Goal: Task Accomplishment & Management: Manage account settings

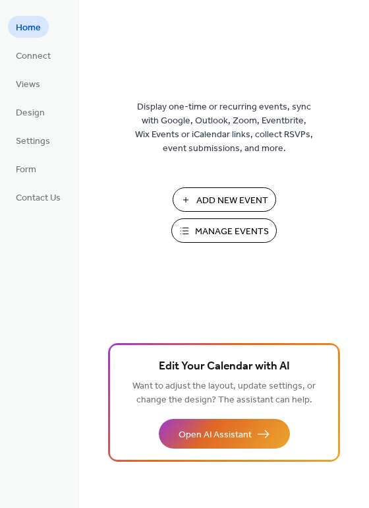
click at [249, 225] on span "Manage Events" at bounding box center [232, 232] width 74 height 14
click at [36, 142] on span "Settings" at bounding box center [33, 141] width 34 height 14
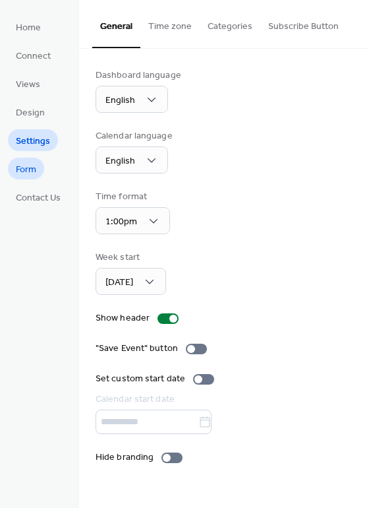
click at [38, 176] on link "Form" at bounding box center [26, 169] width 36 height 22
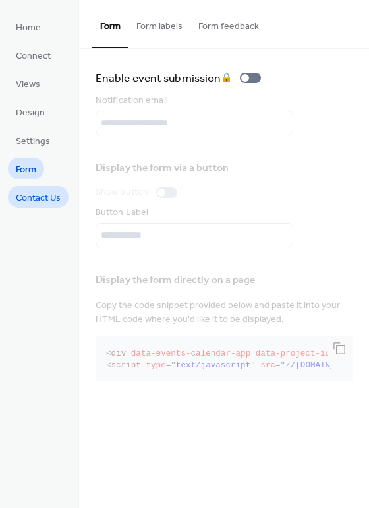
click at [40, 204] on span "Contact Us" at bounding box center [38, 198] width 45 height 14
